Goal: Navigation & Orientation: Find specific page/section

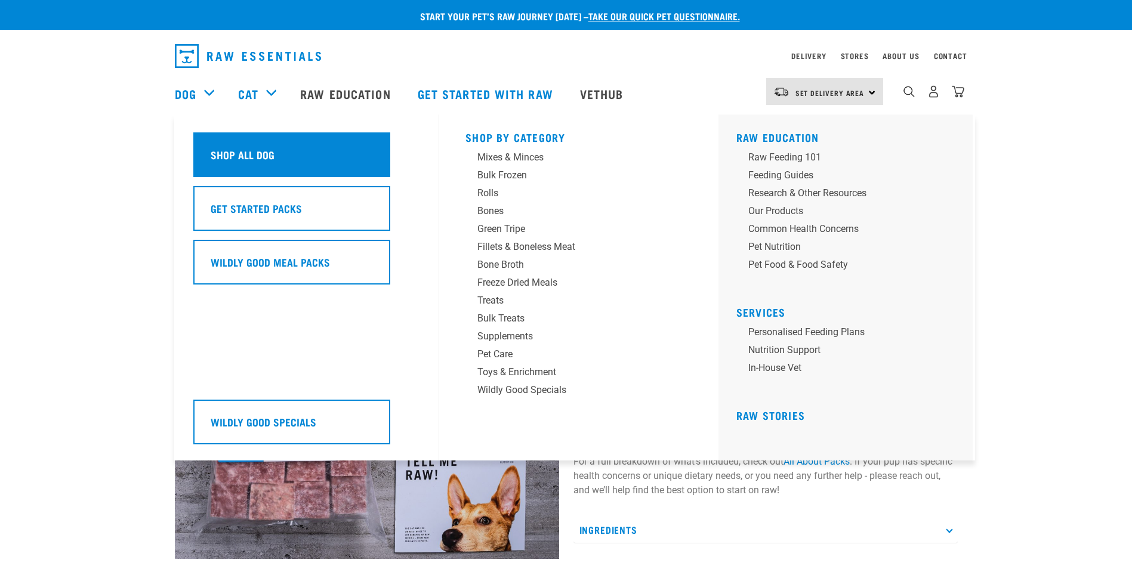
click at [249, 153] on h5 "Shop All Dog" at bounding box center [243, 155] width 64 height 16
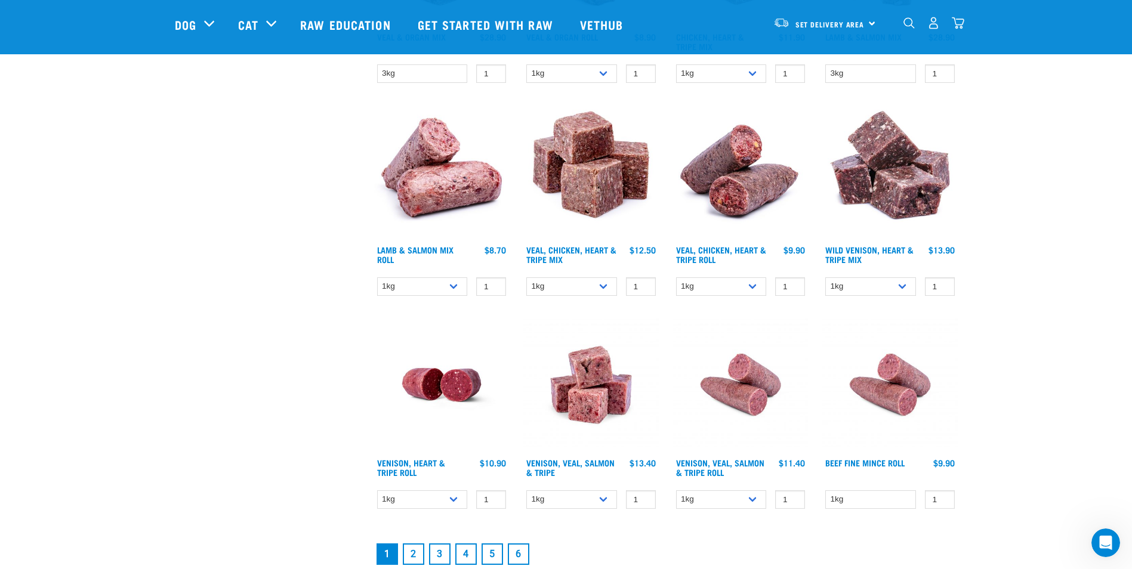
scroll to position [1670, 0]
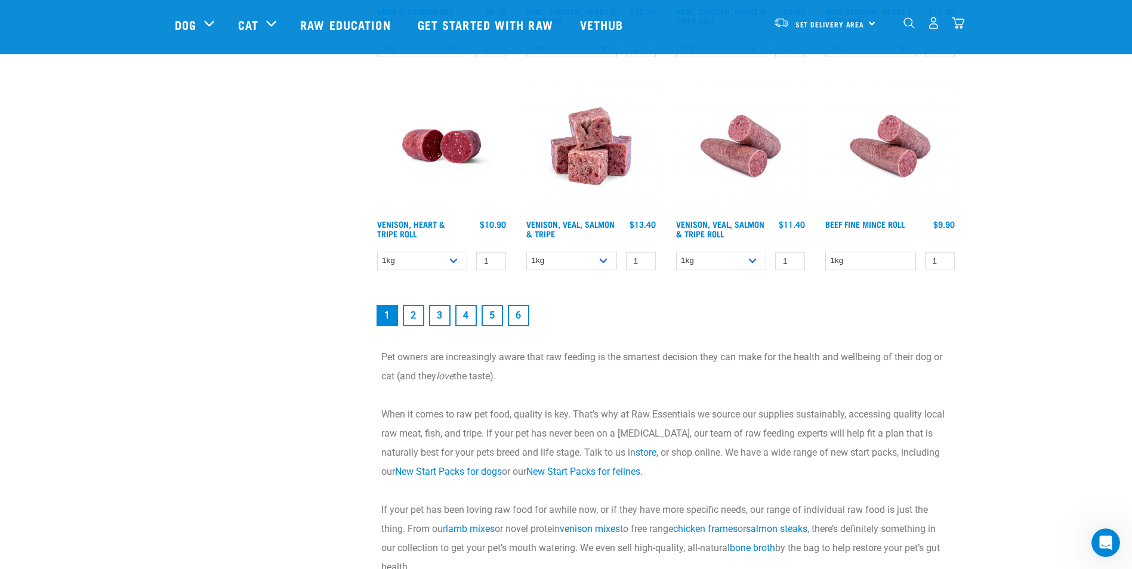
click at [413, 315] on link "2" at bounding box center [413, 315] width 21 height 21
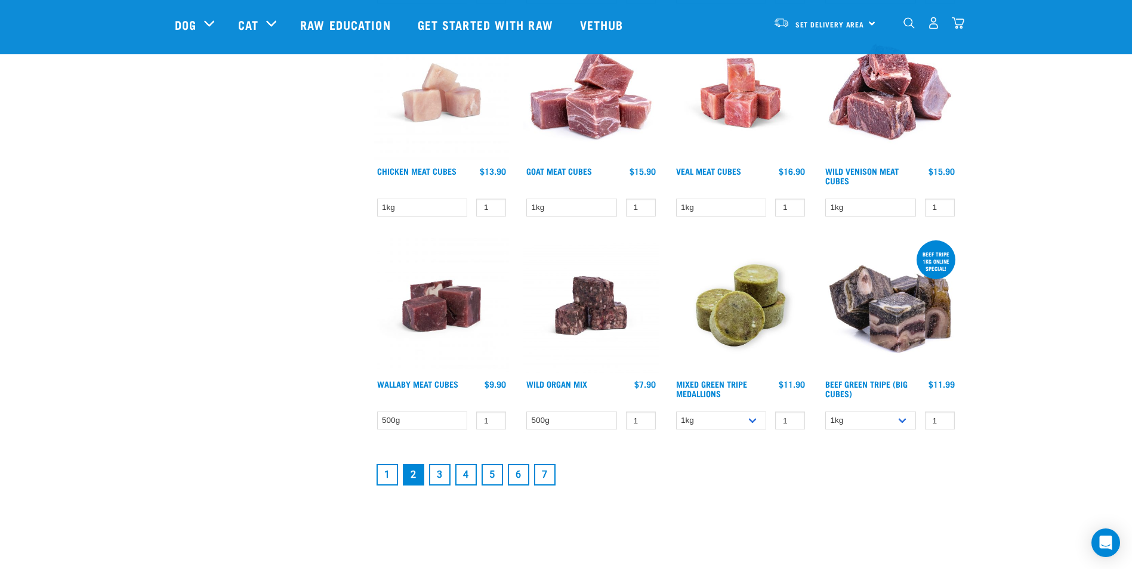
scroll to position [1432, 0]
click at [440, 476] on link "3" at bounding box center [439, 474] width 21 height 21
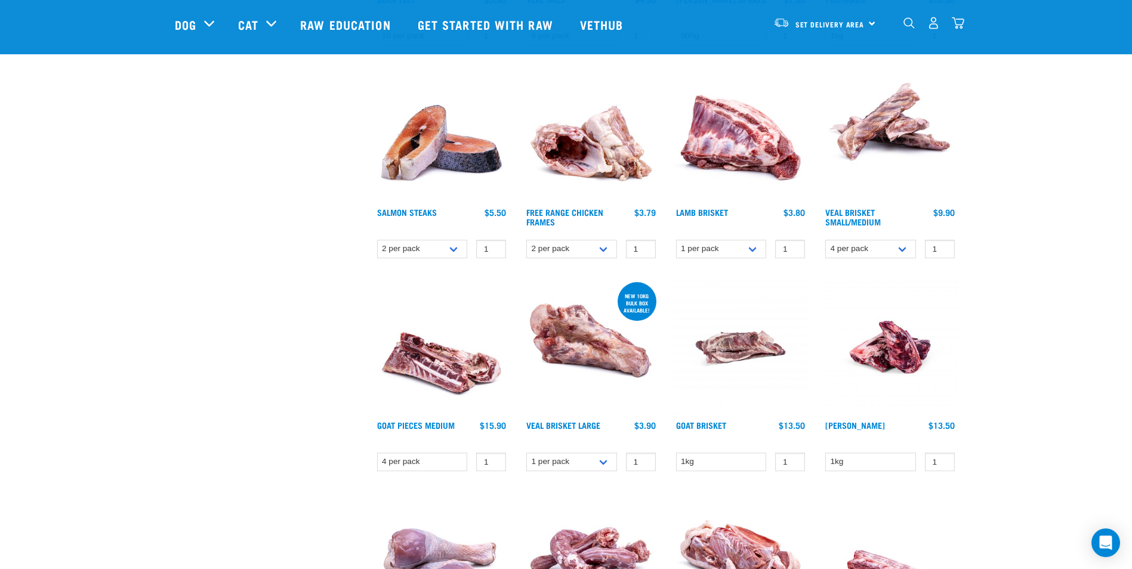
scroll to position [477, 0]
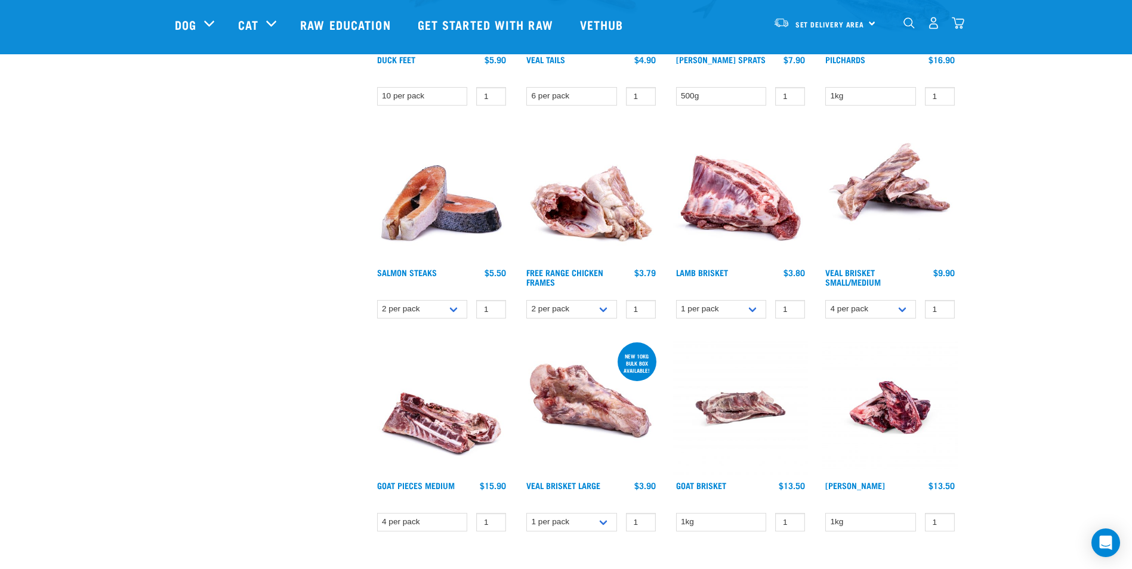
click at [910, 29] on img "dropdown navigation" at bounding box center [908, 22] width 11 height 11
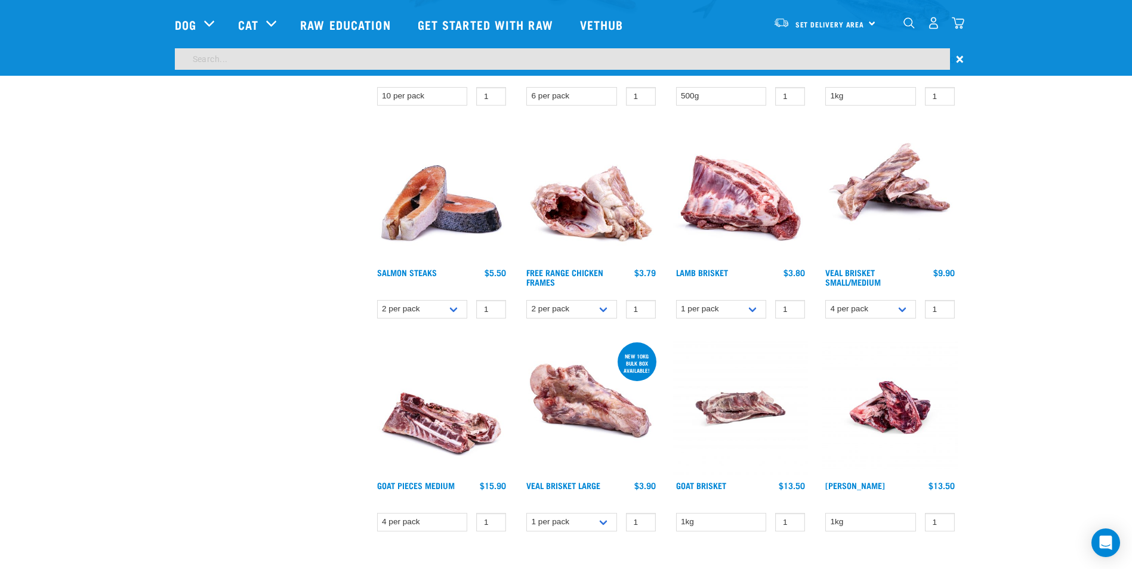
click at [768, 63] on input "search" at bounding box center [562, 58] width 775 height 21
type input "goat"
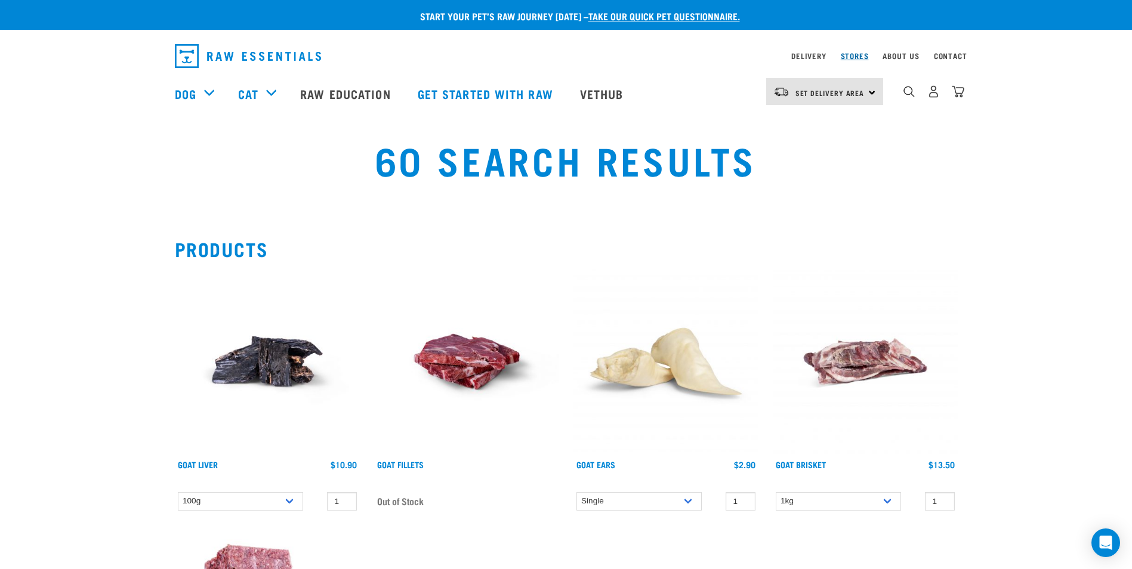
click at [851, 54] on link "Stores" at bounding box center [855, 56] width 28 height 4
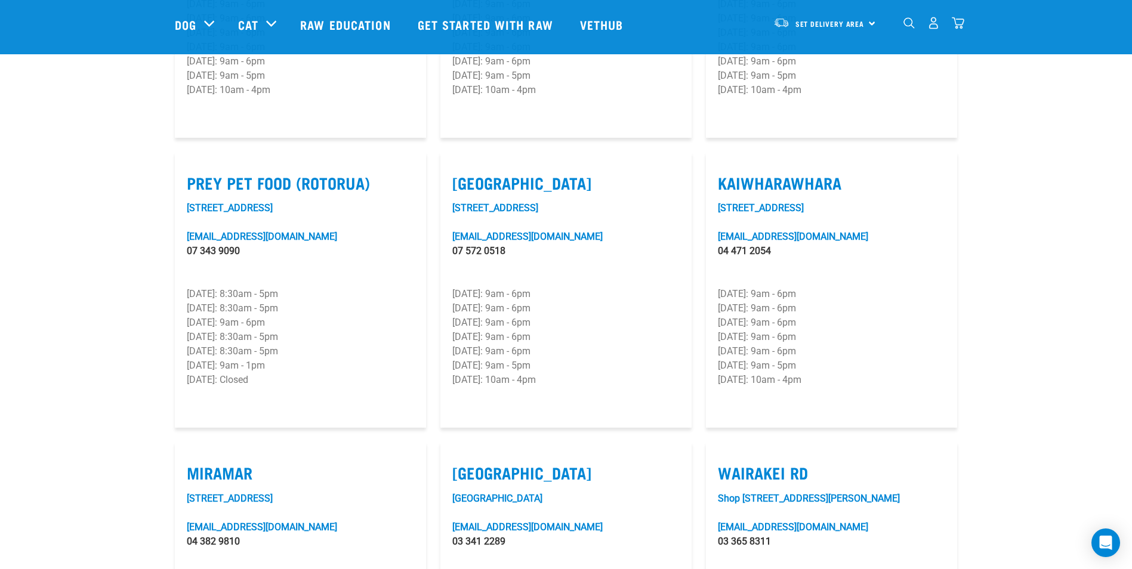
scroll to position [1193, 0]
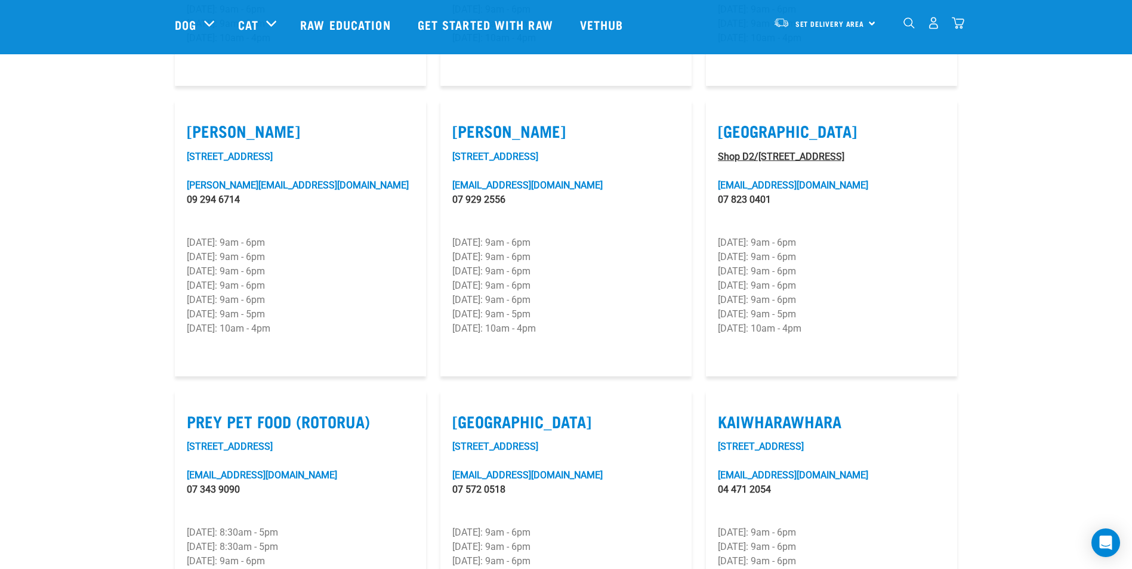
click at [777, 151] on link "Shop D2/[STREET_ADDRESS]" at bounding box center [781, 156] width 126 height 11
